Goal: Navigation & Orientation: Find specific page/section

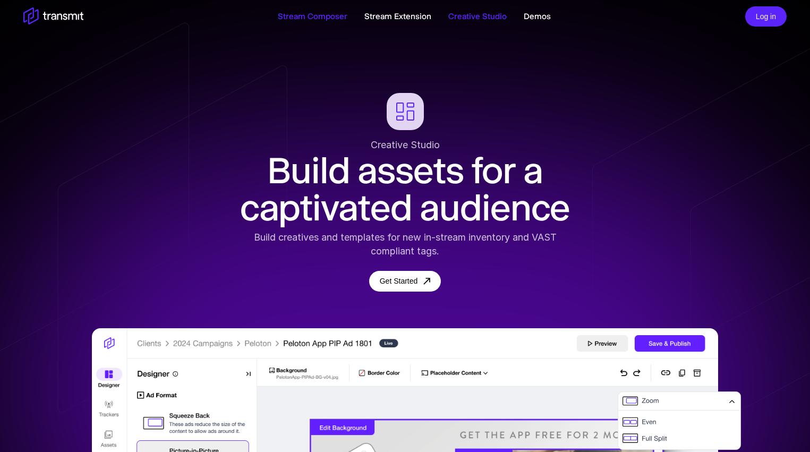
drag, startPoint x: 0, startPoint y: 0, endPoint x: 322, endPoint y: 20, distance: 322.3
click at [322, 20] on link "Stream Composer" at bounding box center [313, 16] width 70 height 13
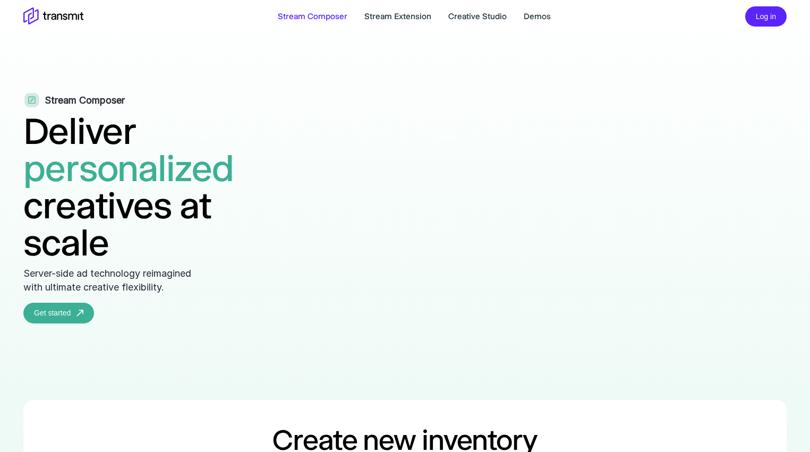
scroll to position [1, 0]
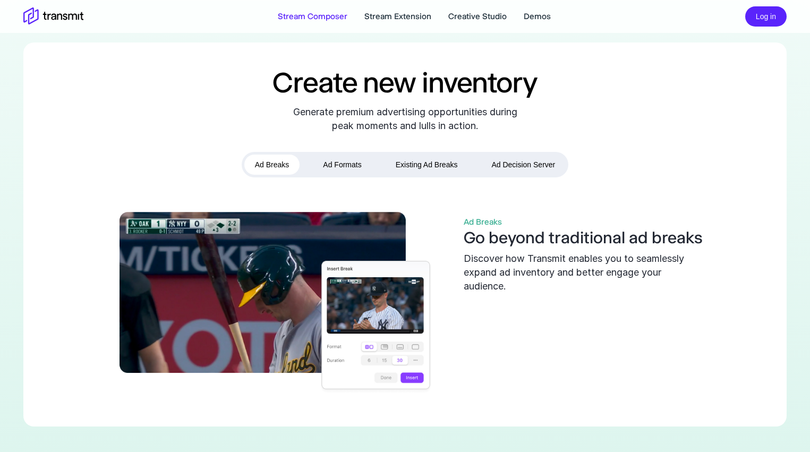
scroll to position [0, 0]
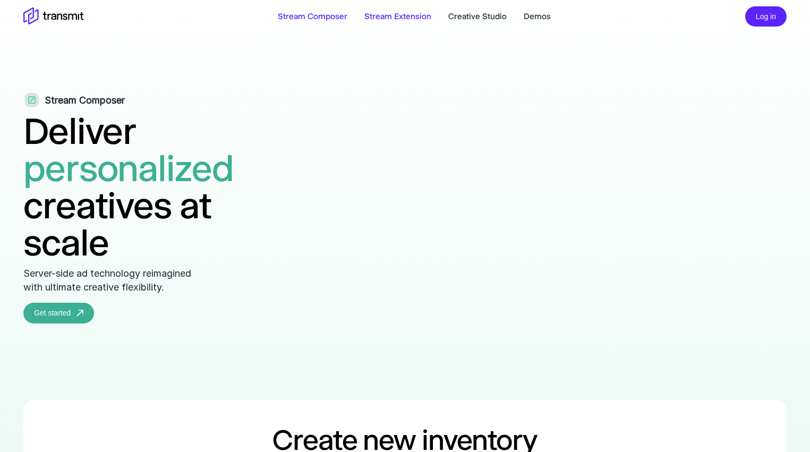
click at [396, 19] on link "Stream Extension" at bounding box center [397, 16] width 67 height 13
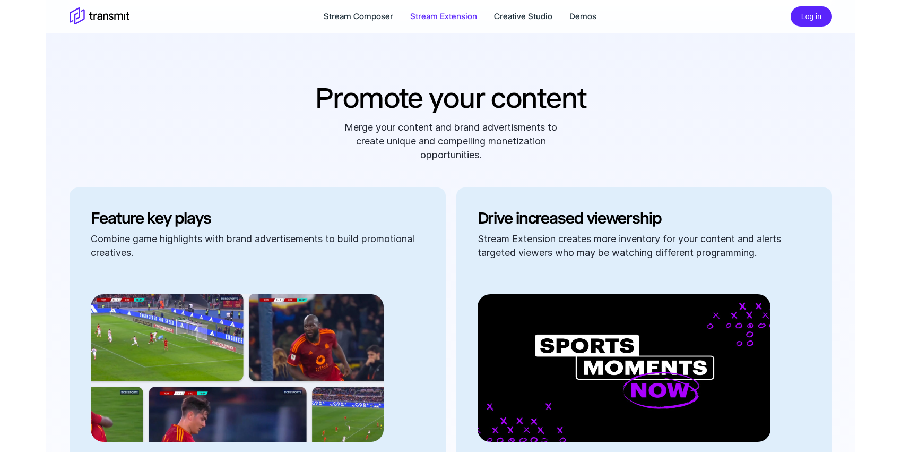
scroll to position [867, 0]
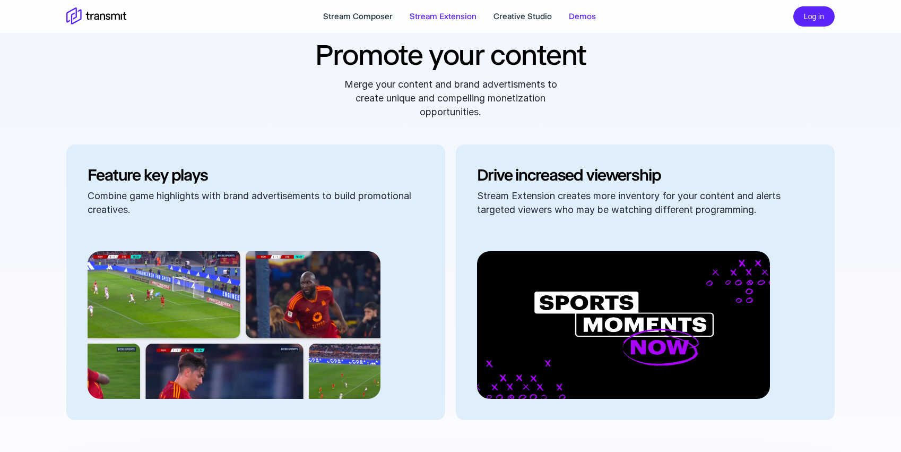
click at [578, 16] on link "Demos" at bounding box center [582, 16] width 27 height 13
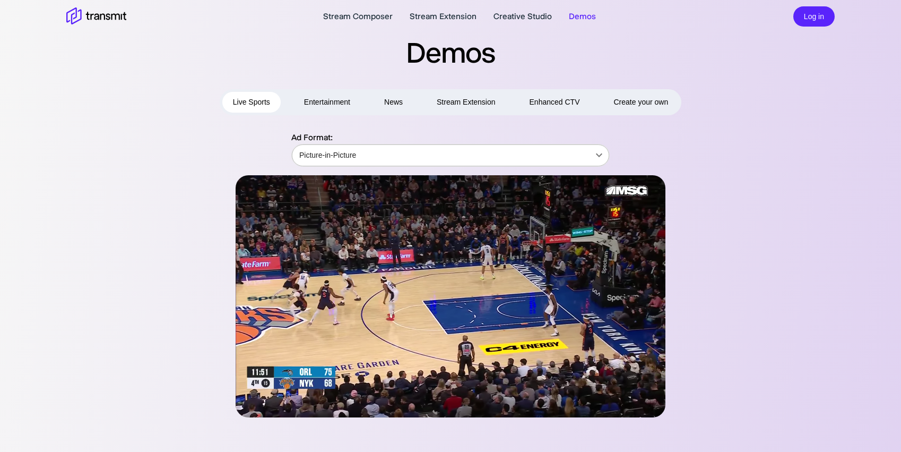
click at [524, 158] on body "Stream Composer Stream Extension Creative Studio Demos Log in Demos Live Sports…" at bounding box center [450, 226] width 901 height 452
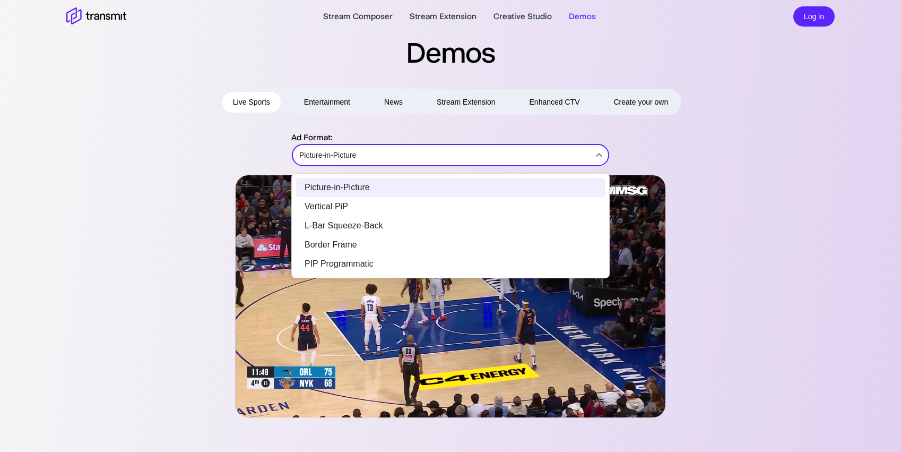
click at [445, 250] on li "Border Frame" at bounding box center [450, 244] width 309 height 19
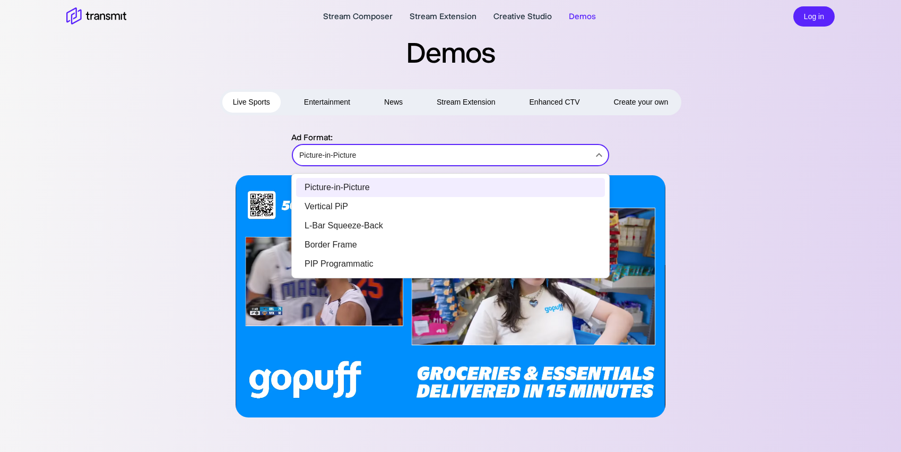
type input "Border Frame"
